Goal: Information Seeking & Learning: Compare options

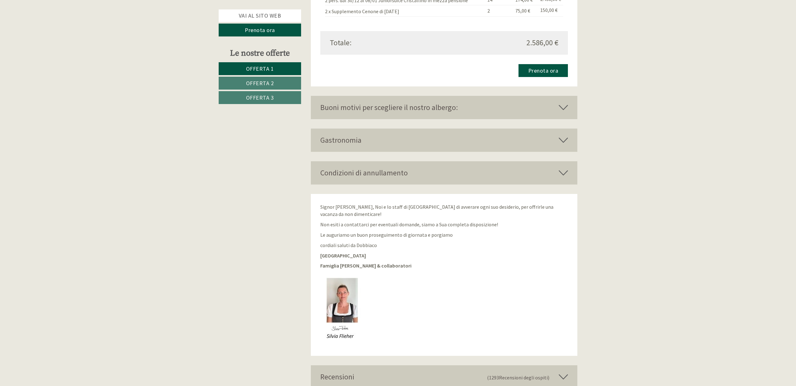
scroll to position [1616, 0]
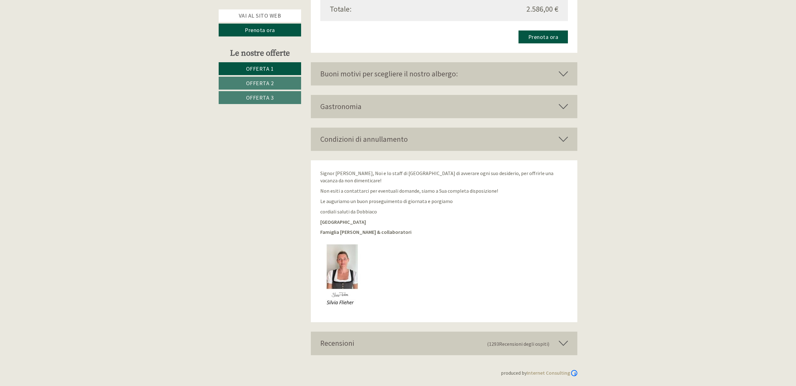
click at [271, 83] on span "Offerta 2" at bounding box center [260, 83] width 28 height 7
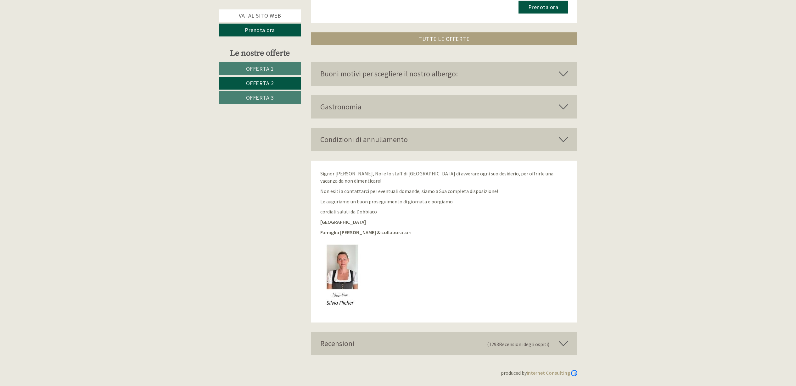
scroll to position [501, 0]
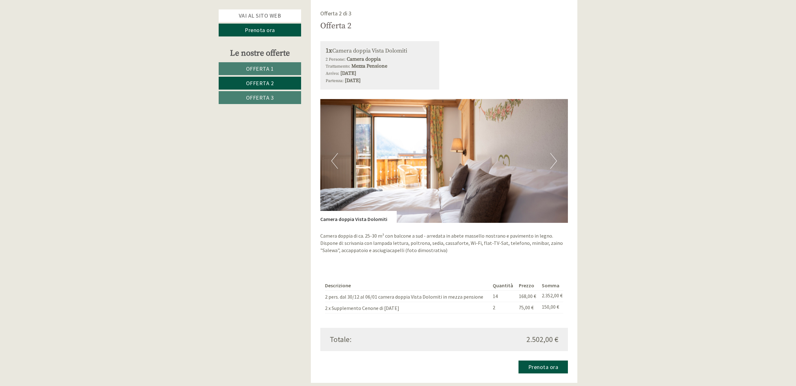
click at [557, 161] on img at bounding box center [444, 161] width 248 height 124
click at [556, 161] on button "Next" at bounding box center [553, 161] width 7 height 16
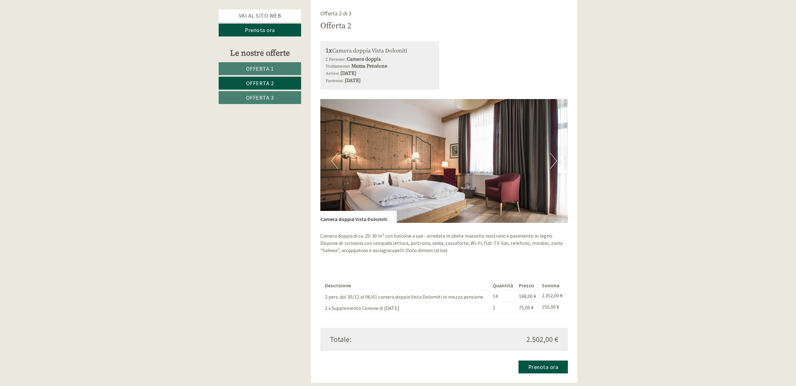
click at [556, 162] on button "Next" at bounding box center [553, 161] width 7 height 16
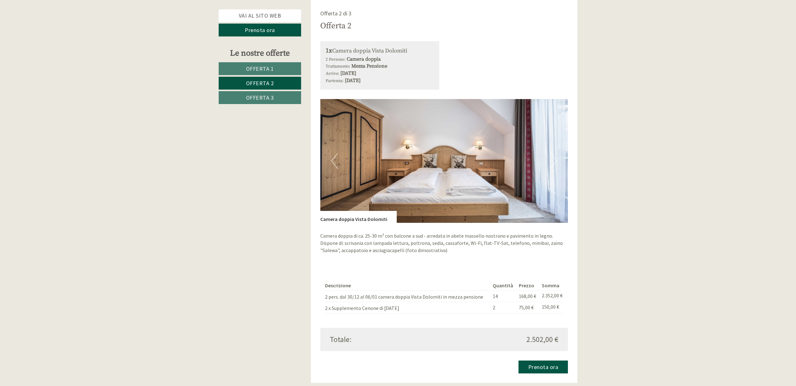
click at [556, 162] on button "Next" at bounding box center [553, 161] width 7 height 16
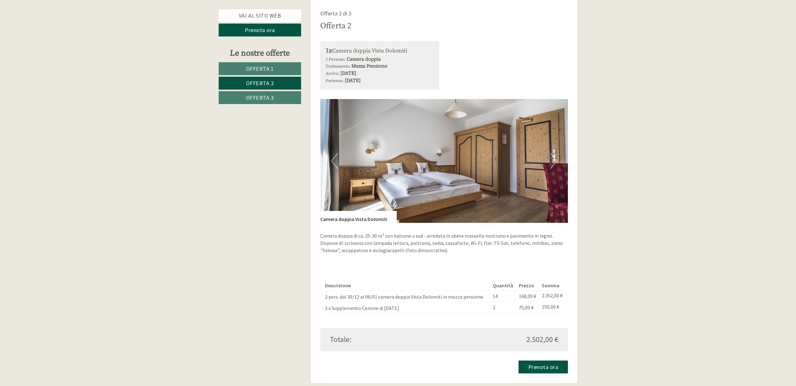
click at [556, 162] on button "Next" at bounding box center [553, 161] width 7 height 16
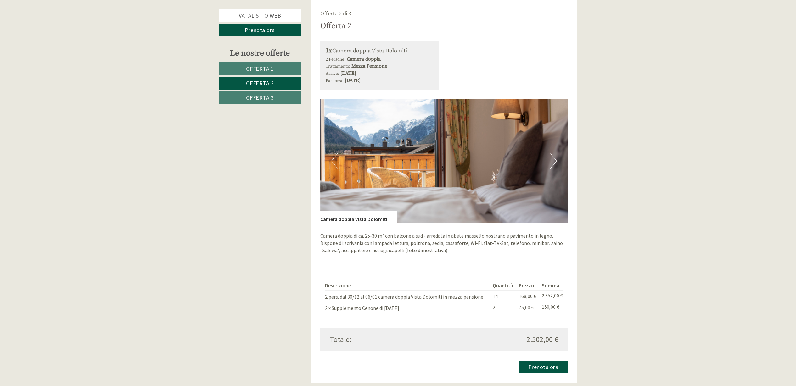
click at [556, 162] on button "Next" at bounding box center [553, 161] width 7 height 16
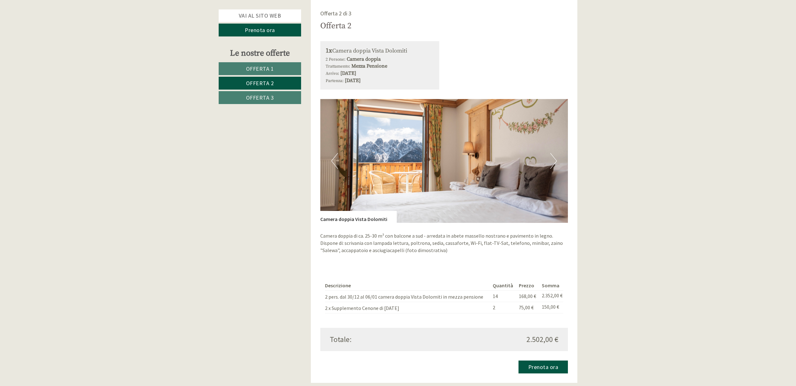
click at [556, 162] on button "Next" at bounding box center [553, 161] width 7 height 16
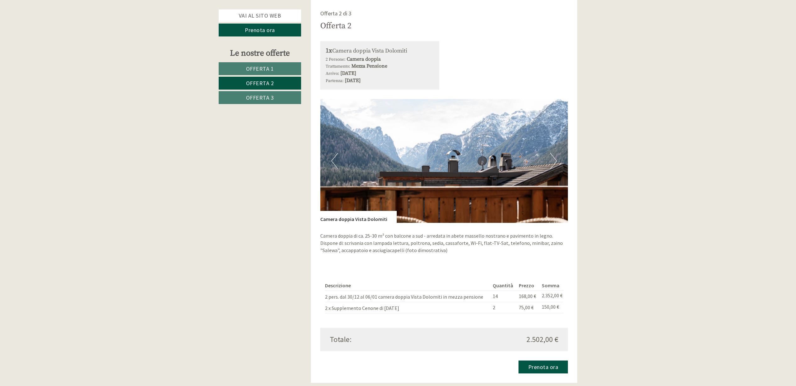
click at [556, 162] on button "Next" at bounding box center [553, 161] width 7 height 16
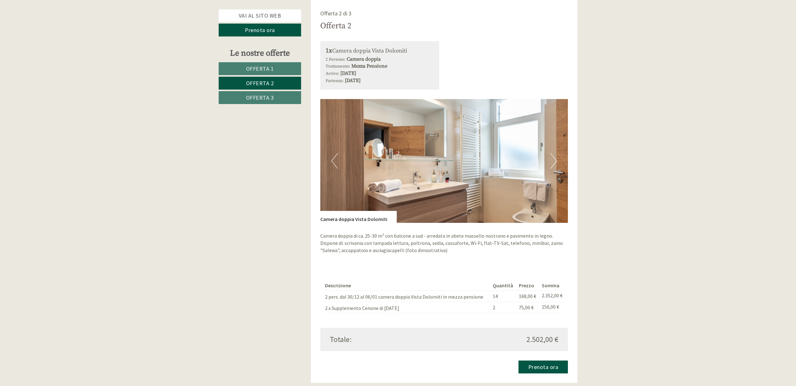
click at [556, 162] on button "Next" at bounding box center [553, 161] width 7 height 16
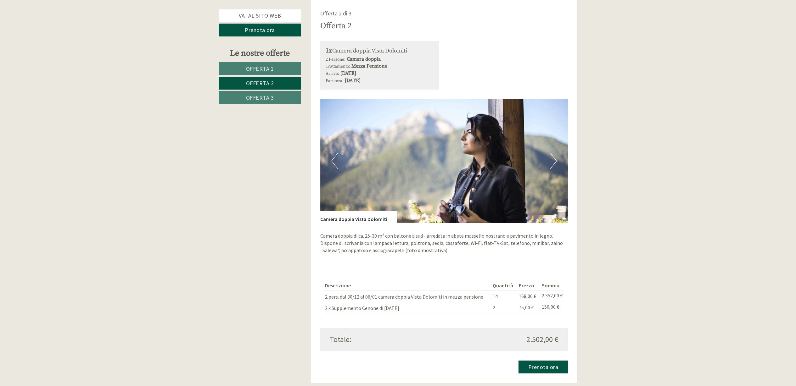
click at [556, 162] on button "Next" at bounding box center [553, 161] width 7 height 16
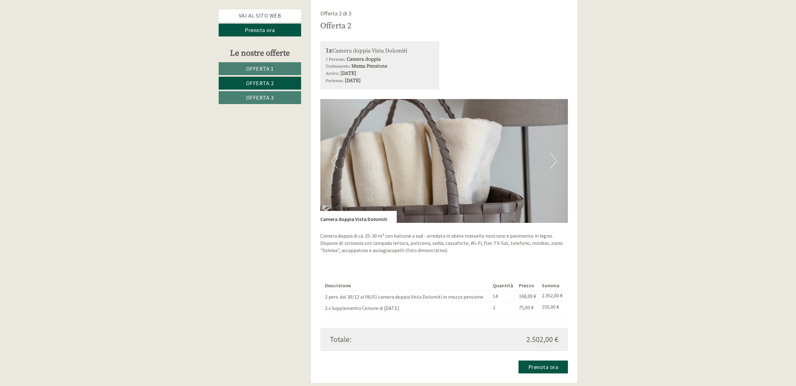
click at [556, 162] on button "Next" at bounding box center [553, 161] width 7 height 16
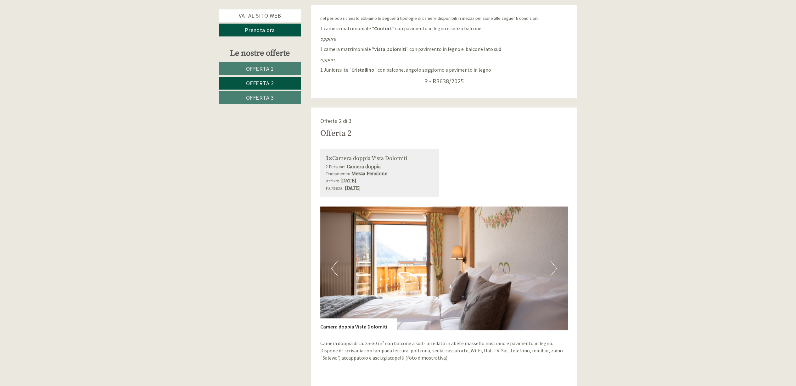
scroll to position [392, 0]
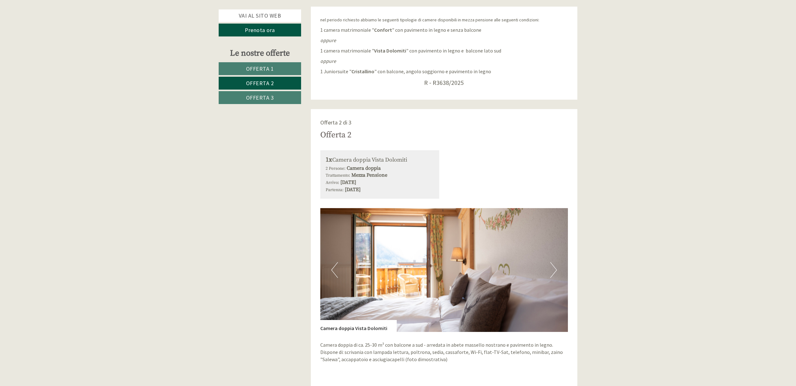
click at [261, 98] on span "Offerta 3" at bounding box center [260, 97] width 28 height 7
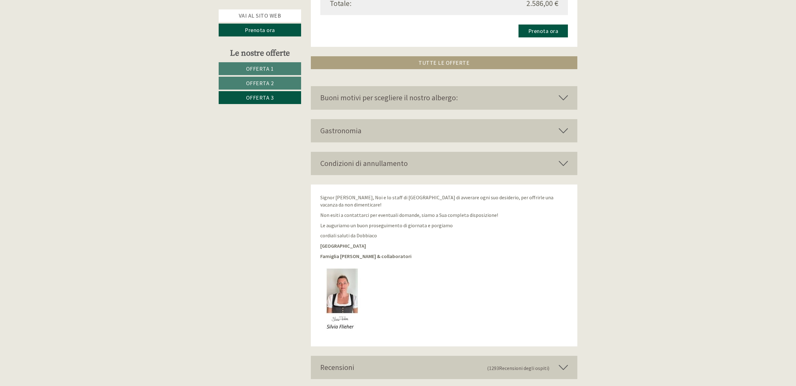
scroll to position [838, 0]
click at [564, 98] on icon at bounding box center [562, 97] width 9 height 11
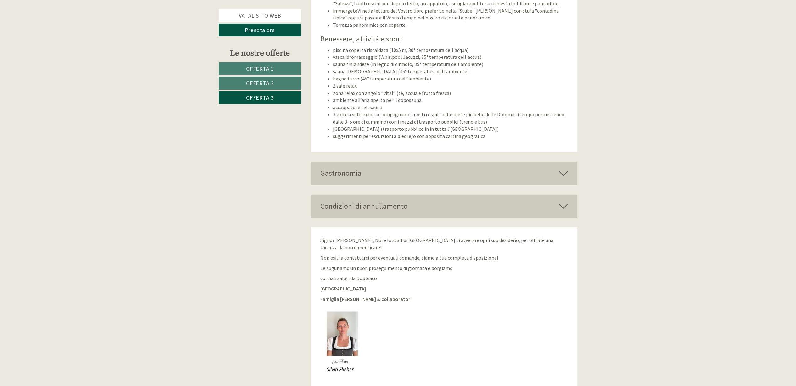
scroll to position [1075, 0]
click at [563, 174] on icon at bounding box center [562, 172] width 9 height 11
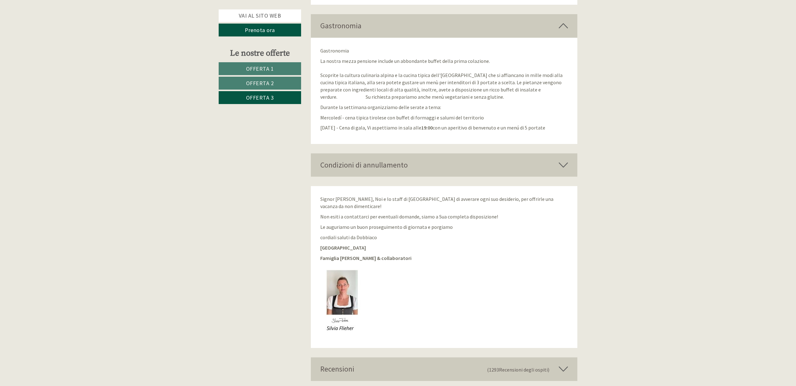
scroll to position [1223, 0]
click at [564, 166] on icon at bounding box center [562, 164] width 9 height 11
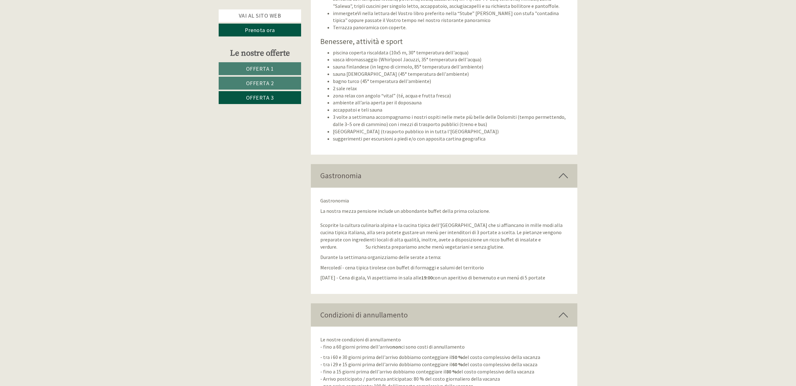
scroll to position [1054, 0]
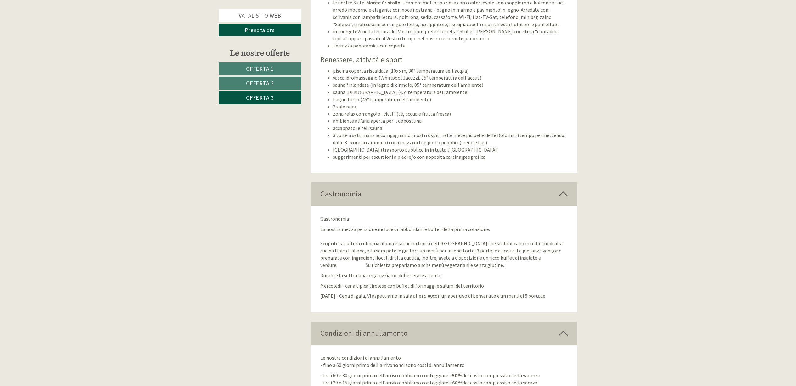
click at [260, 96] on span "Offerta 3" at bounding box center [260, 97] width 28 height 7
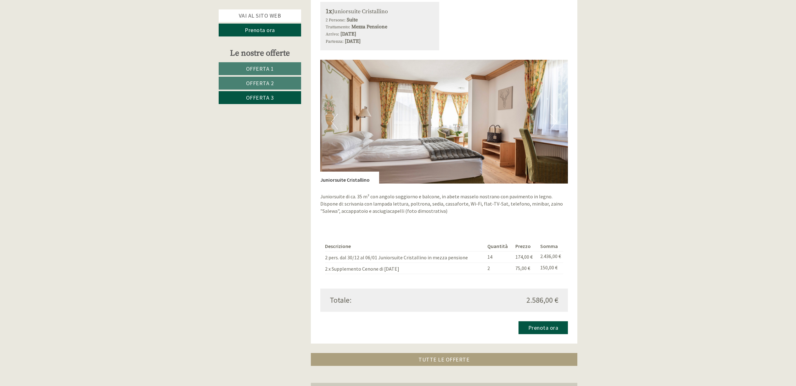
scroll to position [539, 0]
click at [261, 67] on span "Offerta 1" at bounding box center [260, 68] width 28 height 7
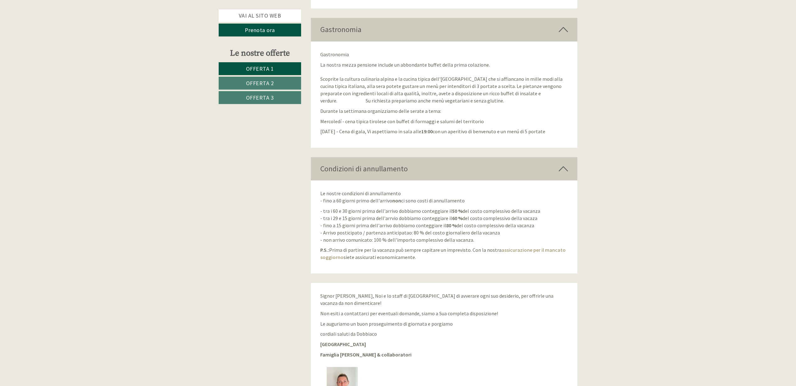
scroll to position [1341, 0]
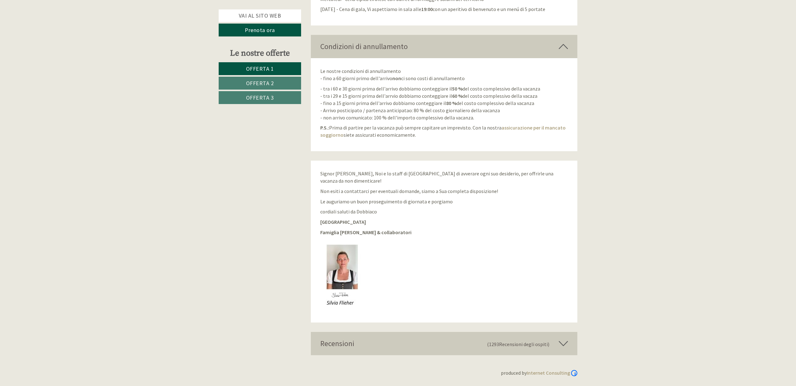
click at [262, 81] on span "Offerta 2" at bounding box center [260, 83] width 28 height 7
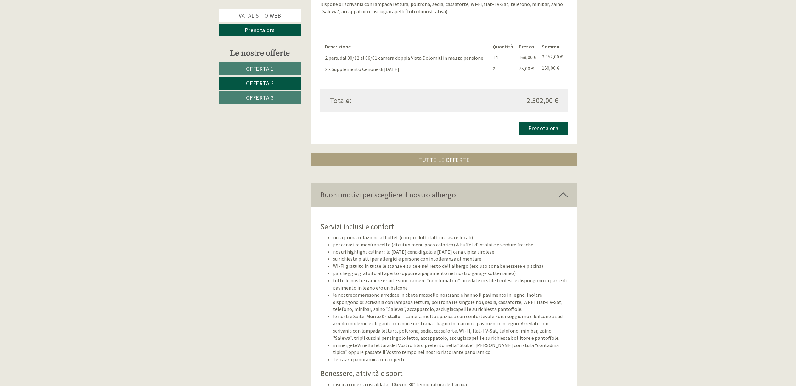
scroll to position [739, 0]
click at [264, 96] on span "Offerta 3" at bounding box center [260, 97] width 28 height 7
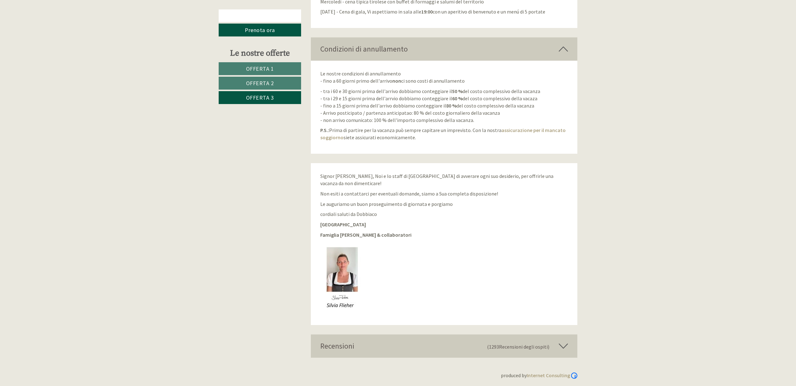
scroll to position [1337, 0]
click at [254, 15] on link "Vai al sito web" at bounding box center [260, 15] width 82 height 13
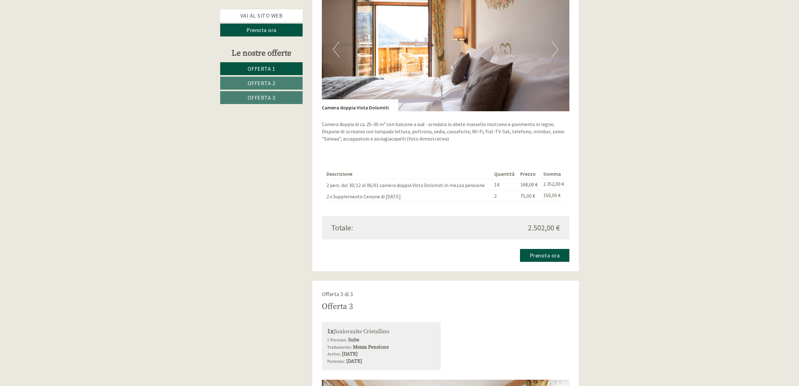
scroll to position [1005, 0]
